Goal: Information Seeking & Learning: Learn about a topic

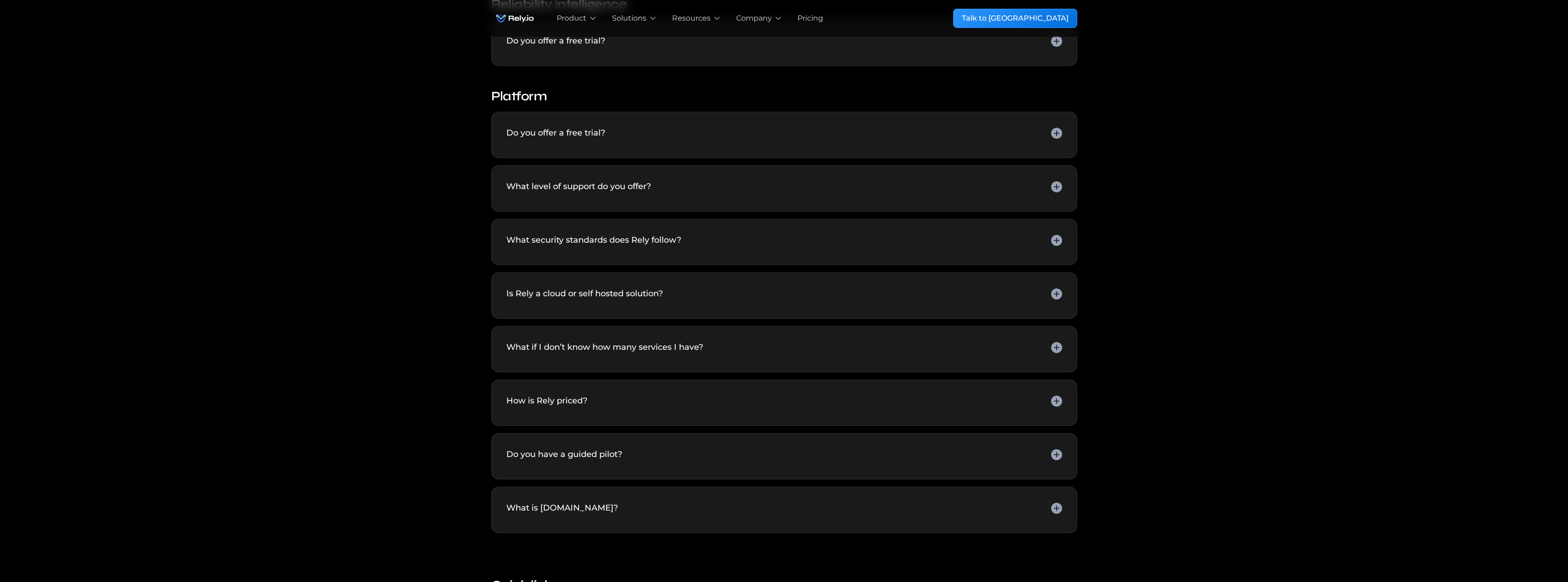
scroll to position [458, 0]
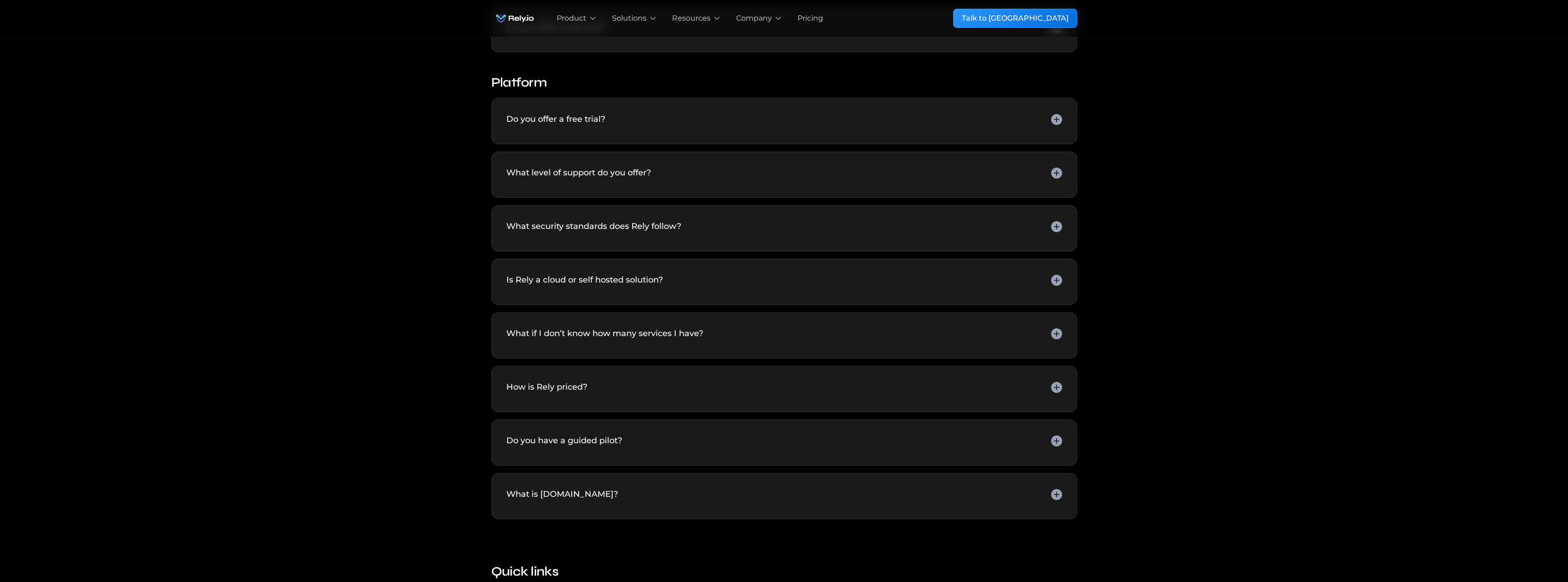
click at [702, 288] on div "Is Rely a cloud or self hosted solution?" at bounding box center [784, 282] width 556 height 16
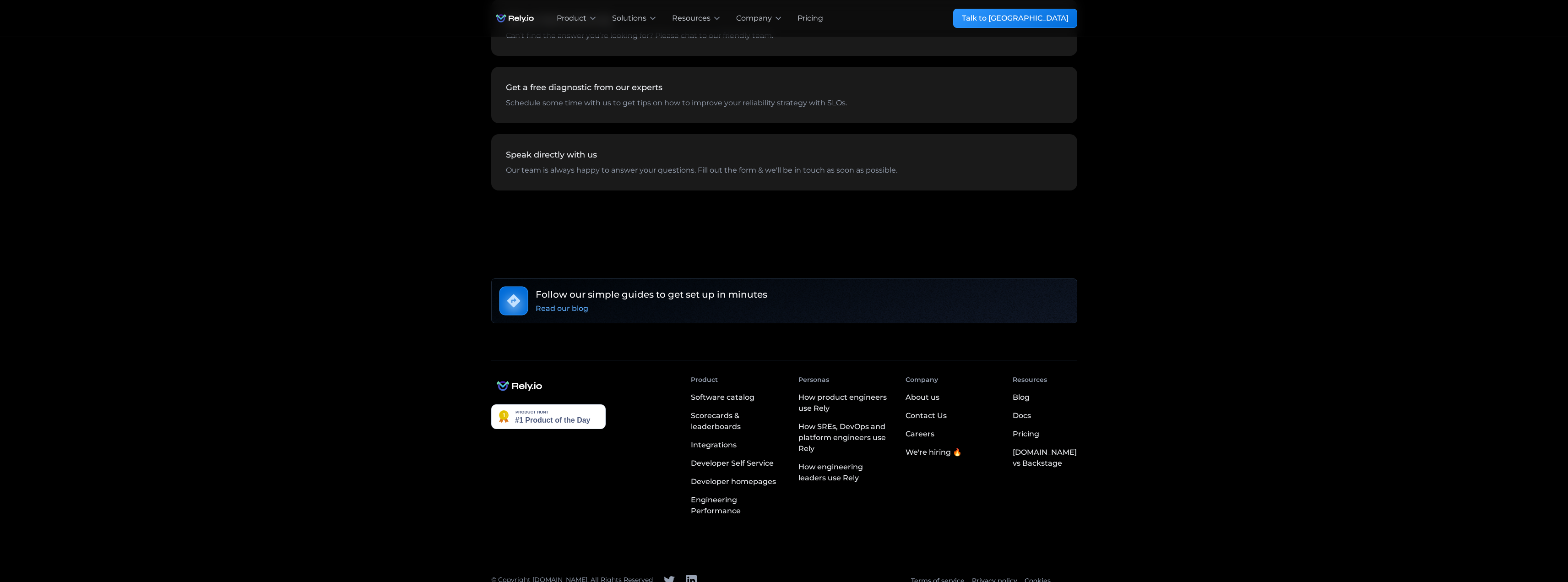
scroll to position [1143, 0]
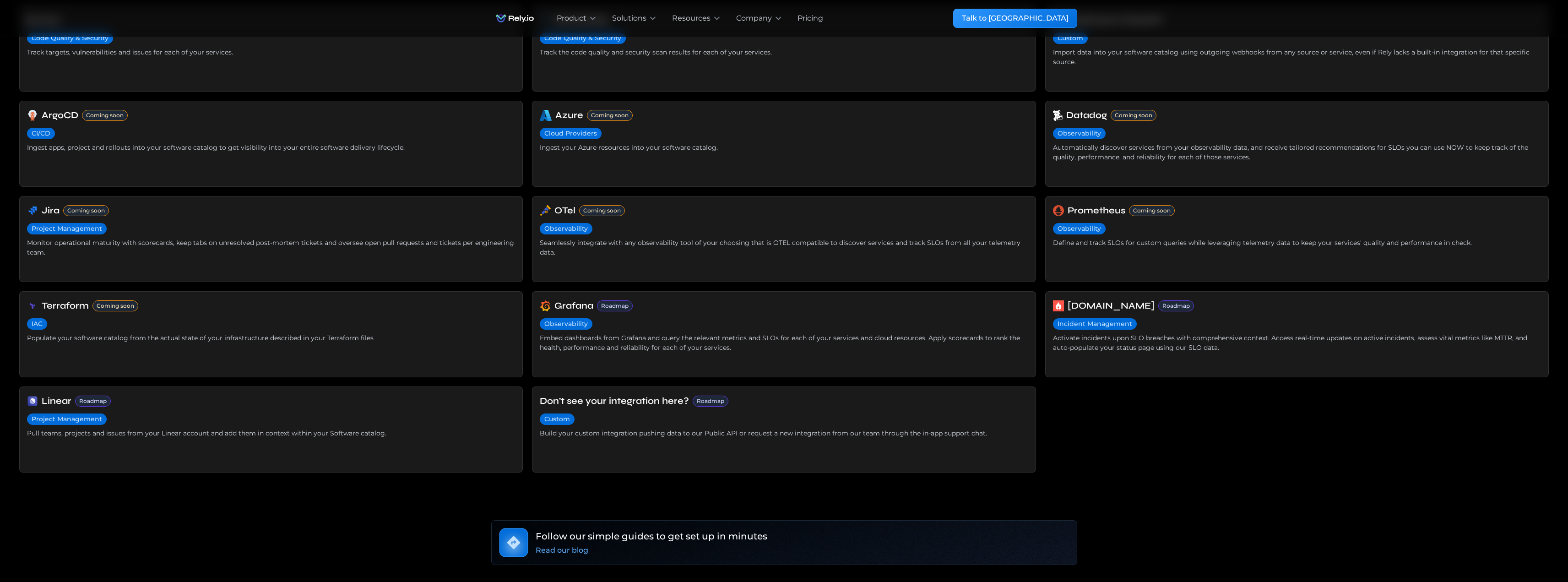
scroll to position [550, 0]
